Goal: Find specific page/section: Find specific page/section

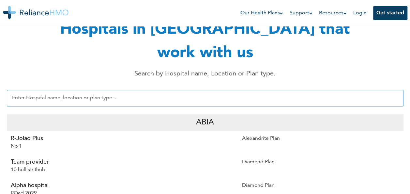
click at [92, 90] on input "text" at bounding box center [205, 98] width 396 height 17
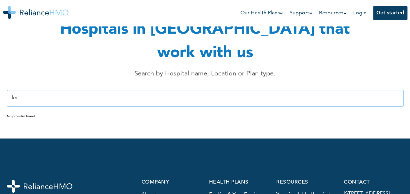
type input "k"
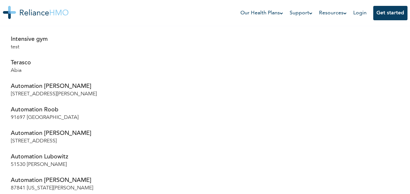
scroll to position [287, 0]
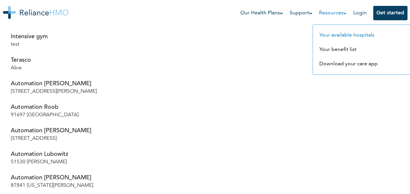
click at [328, 37] on link "Your available hospitals" at bounding box center [346, 35] width 55 height 5
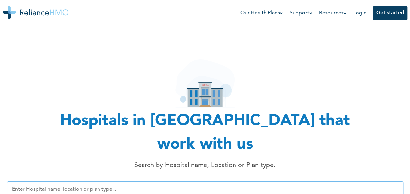
click at [135, 181] on input "text" at bounding box center [205, 189] width 396 height 17
type input "k"
click at [156, 181] on input "text" at bounding box center [205, 189] width 396 height 17
type input "abia"
